Goal: Check status: Check status

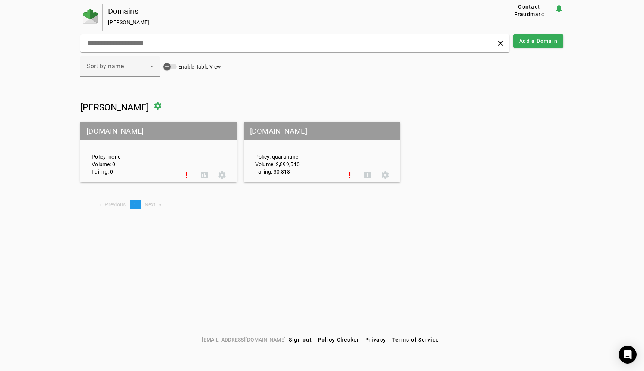
click at [281, 136] on mat-grid-tile-header "asana.com" at bounding box center [322, 131] width 156 height 18
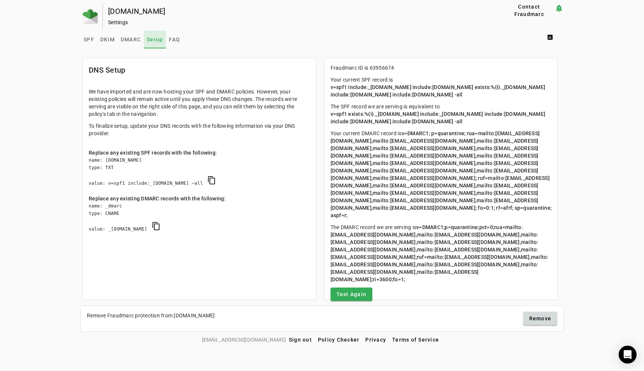
click at [155, 41] on span "Setup" at bounding box center [155, 39] width 16 height 5
click at [135, 39] on span "DMARC" at bounding box center [131, 39] width 20 height 5
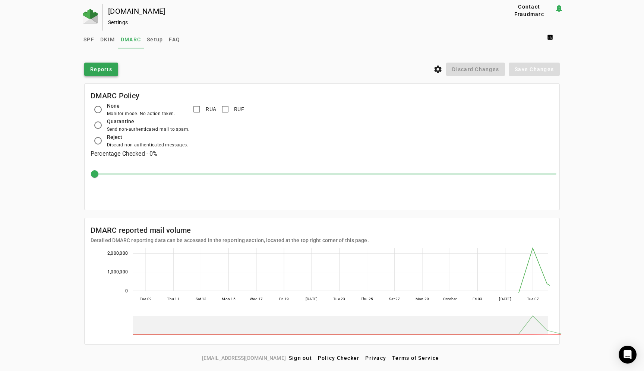
click at [105, 71] on span "Reports" at bounding box center [101, 69] width 22 height 7
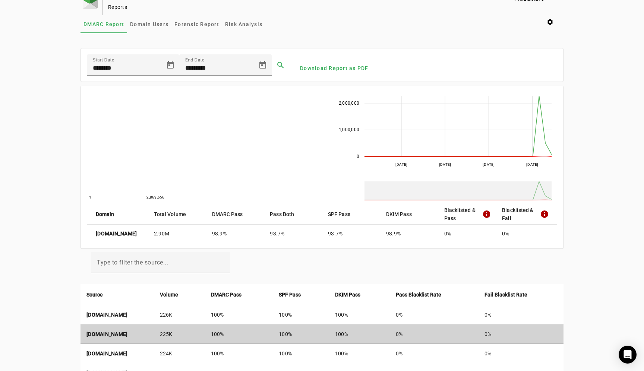
scroll to position [15, 0]
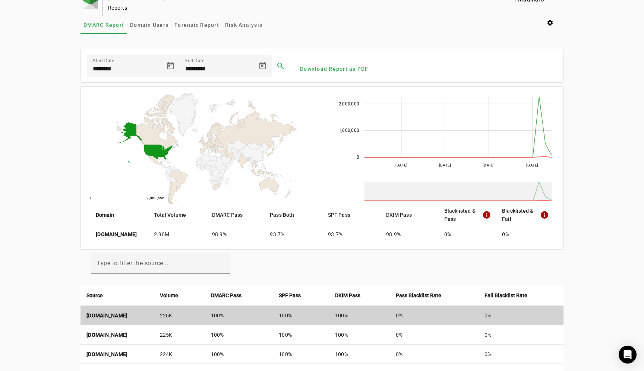
click at [128, 315] on strong "a65-107.smtp-out.amazonses.com" at bounding box center [106, 316] width 41 height 6
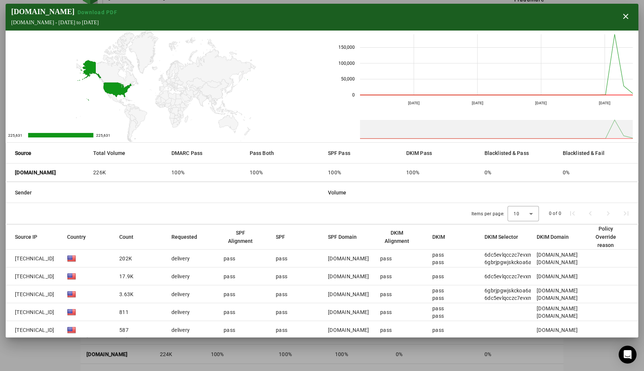
scroll to position [23, 0]
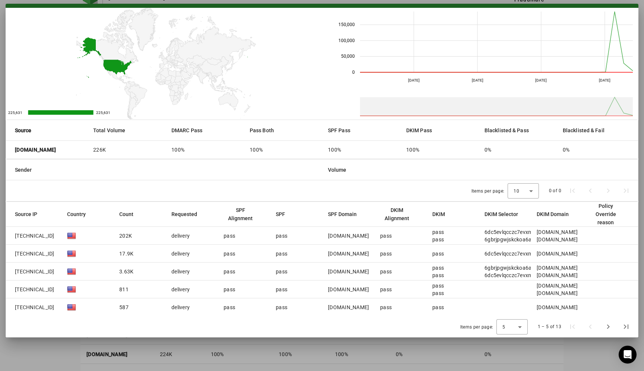
click at [203, 254] on mat-cell "delivery" at bounding box center [192, 254] width 52 height 18
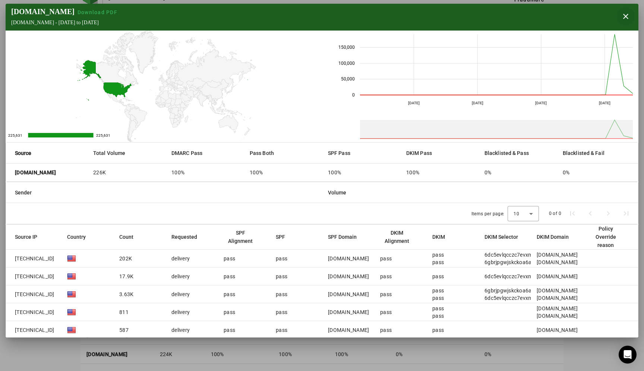
click at [628, 16] on span "button" at bounding box center [626, 16] width 18 height 18
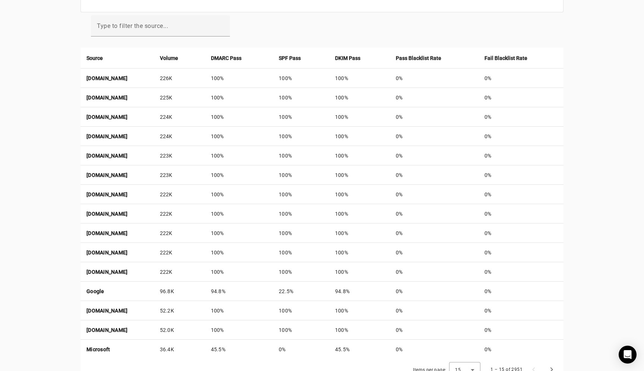
scroll to position [276, 0]
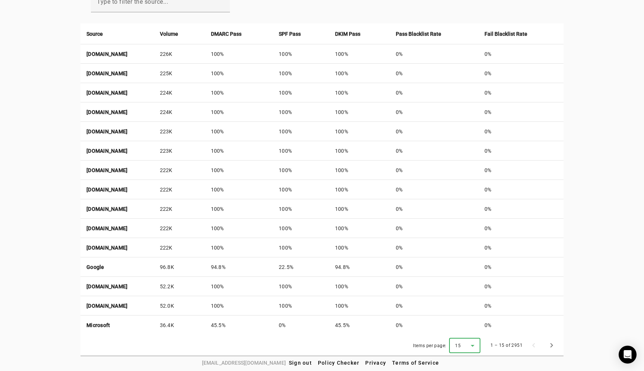
click at [471, 348] on icon at bounding box center [472, 346] width 9 height 9
click at [467, 328] on mat-option "50" at bounding box center [465, 325] width 31 height 18
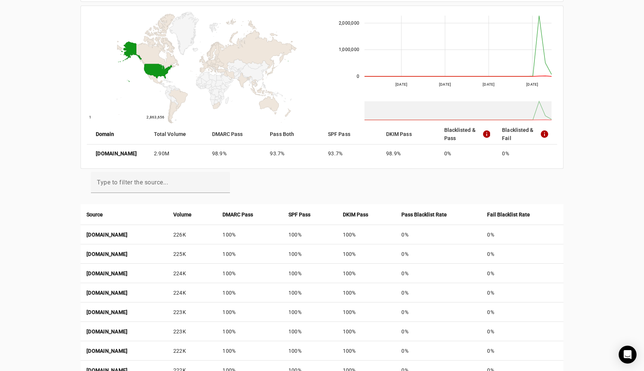
scroll to position [0, 0]
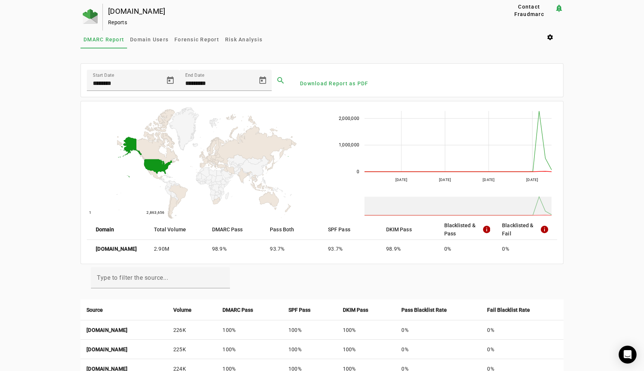
click at [489, 227] on mat-icon "info" at bounding box center [486, 229] width 8 height 9
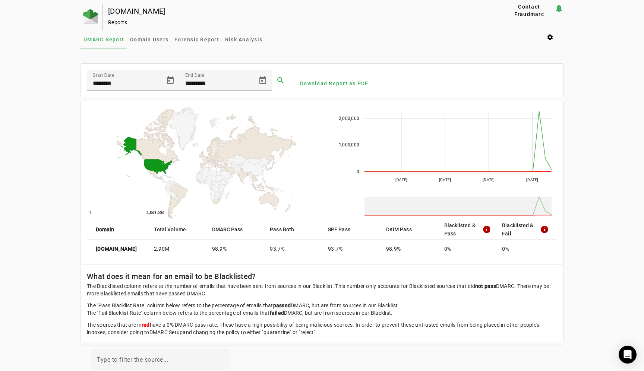
click at [489, 227] on mat-icon "info" at bounding box center [486, 229] width 8 height 9
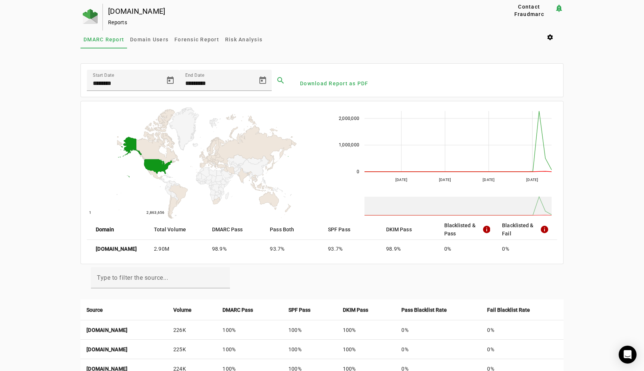
click at [489, 227] on mat-icon "info" at bounding box center [486, 229] width 8 height 9
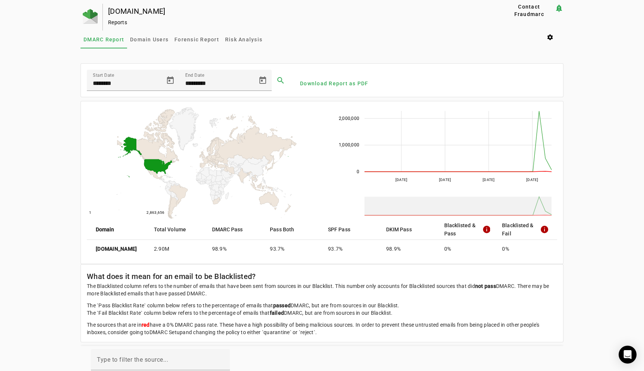
click at [489, 227] on mat-icon "info" at bounding box center [486, 229] width 8 height 9
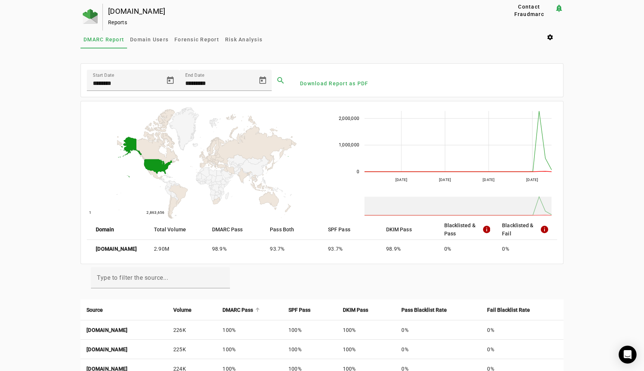
click at [253, 308] on strong "DMARC Pass" at bounding box center [238, 310] width 31 height 8
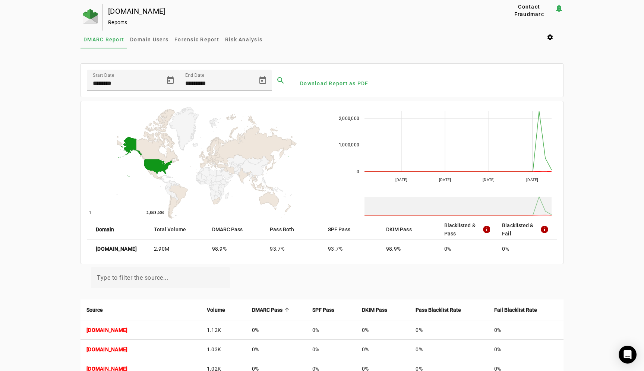
click at [484, 228] on mat-icon "info" at bounding box center [486, 229] width 8 height 9
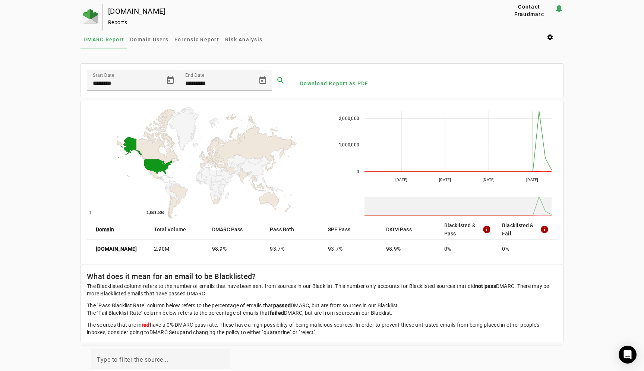
click at [550, 230] on mat-header-cell "Blacklisted & Fail info" at bounding box center [526, 229] width 61 height 21
click at [544, 229] on mat-icon "info" at bounding box center [544, 229] width 8 height 9
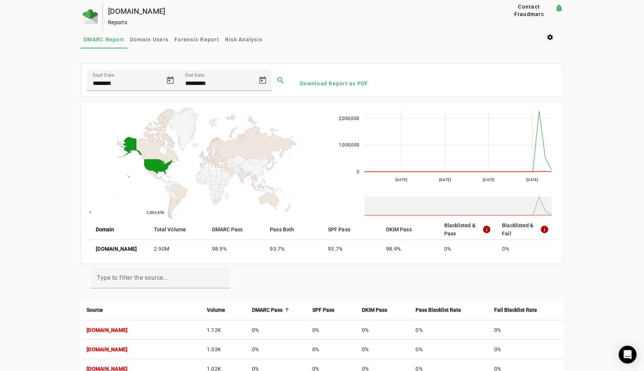
click at [106, 232] on strong "Domain" at bounding box center [105, 230] width 19 height 8
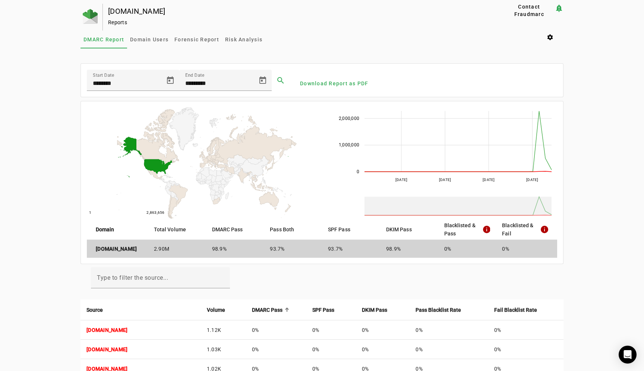
click at [224, 247] on mat-cell "98.9%" at bounding box center [235, 249] width 58 height 18
